Goal: Find specific page/section

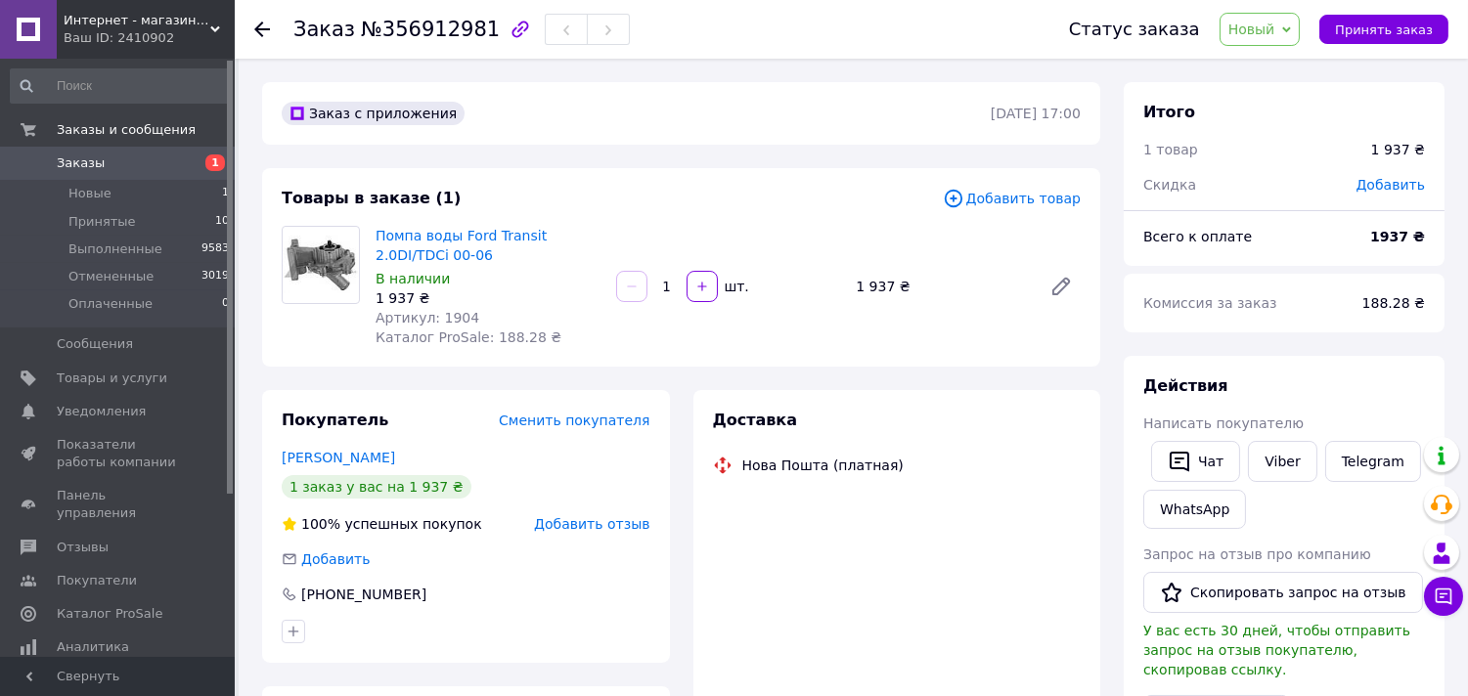
click at [446, 316] on span "Артикул: 1904" at bounding box center [428, 318] width 104 height 16
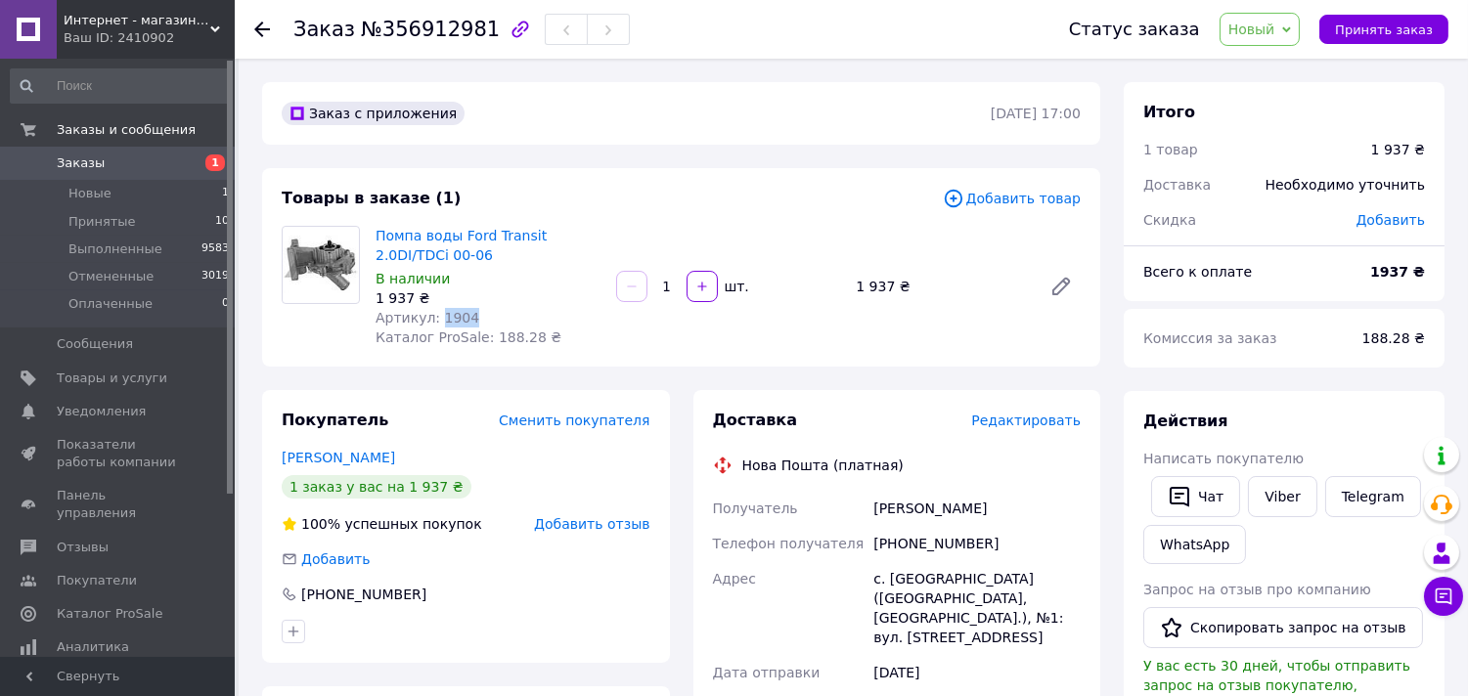
click at [446, 316] on span "Артикул: 1904" at bounding box center [428, 318] width 104 height 16
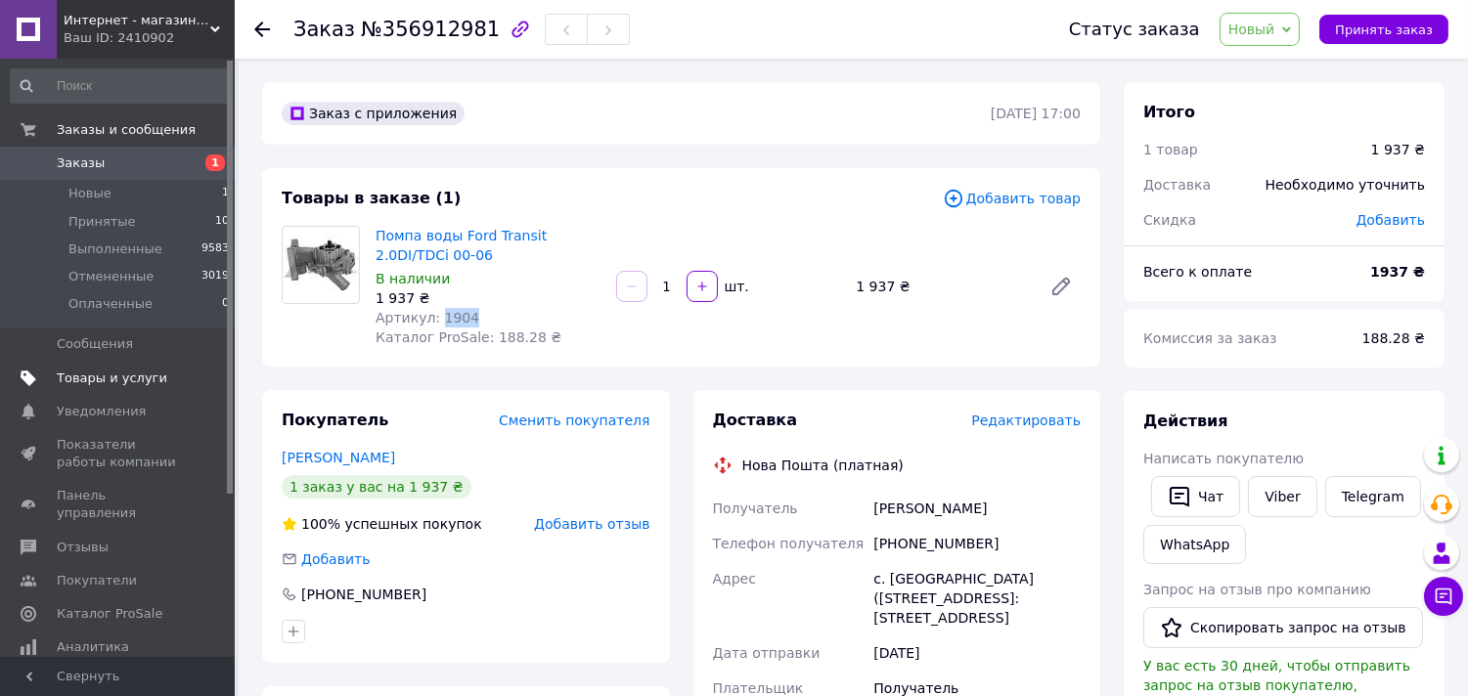
click at [125, 370] on span "Товары и услуги" at bounding box center [112, 379] width 111 height 18
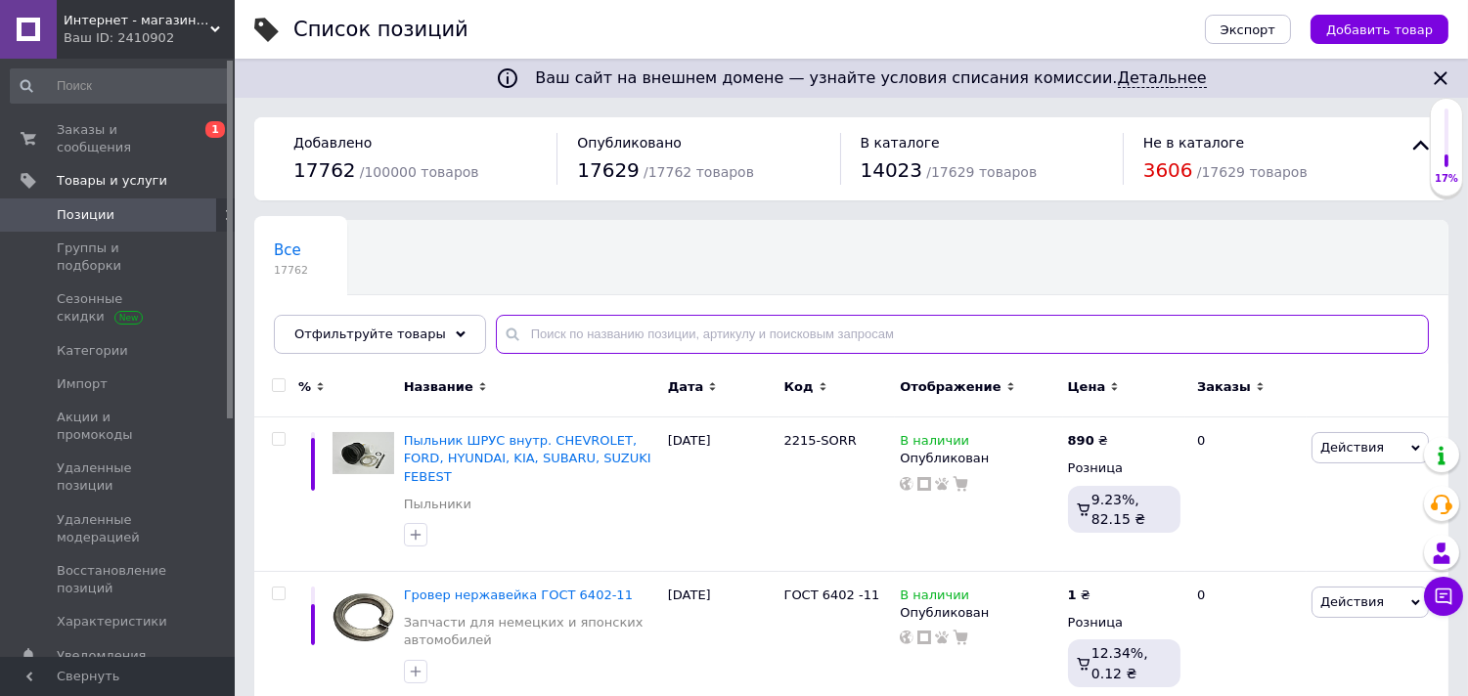
click at [657, 331] on input "text" at bounding box center [962, 334] width 933 height 39
paste input "1904"
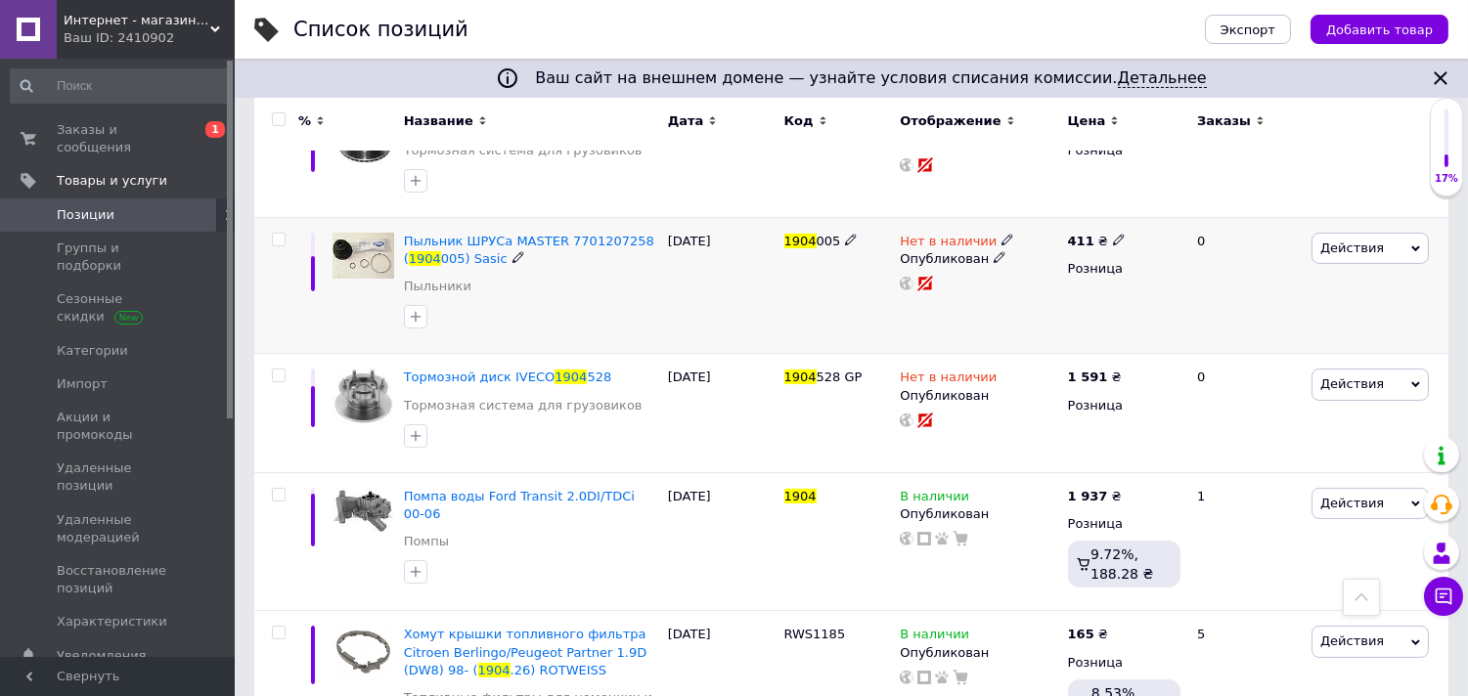
scroll to position [760, 0]
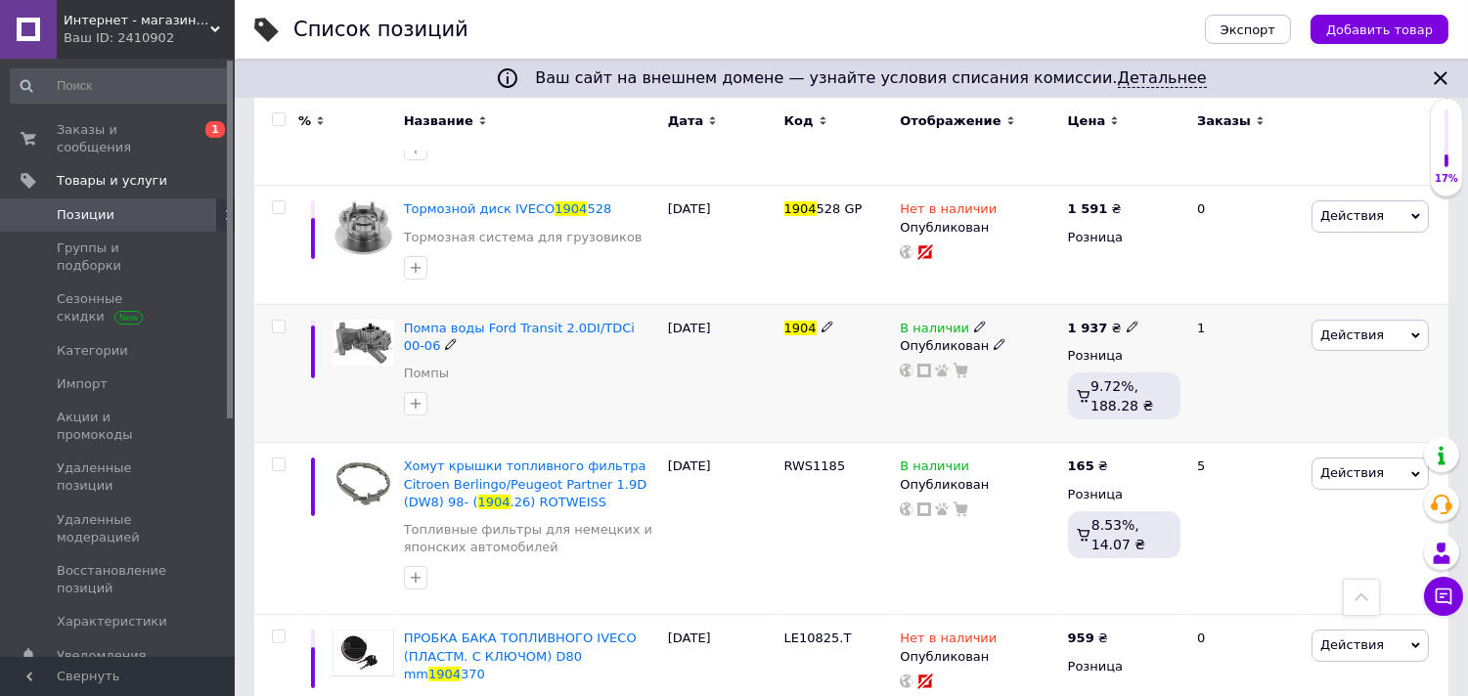
type input "1904"
click at [822, 329] on icon at bounding box center [828, 327] width 12 height 12
click at [782, 330] on input "1904" at bounding box center [831, 328] width 104 height 29
type input "100 1904"
click at [797, 378] on div "100 1904" at bounding box center [837, 373] width 116 height 139
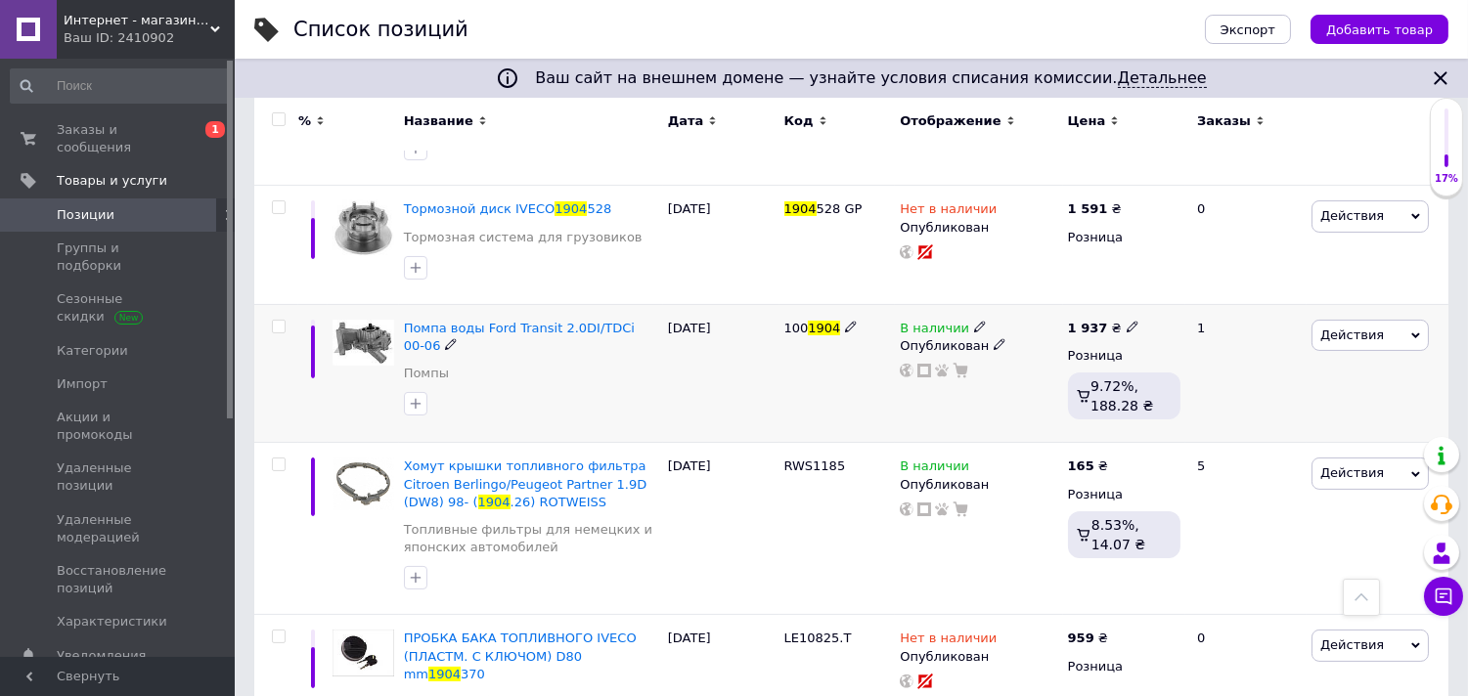
click at [823, 333] on span "1904" at bounding box center [824, 328] width 32 height 15
copy div "100 1904"
